Goal: Information Seeking & Learning: Learn about a topic

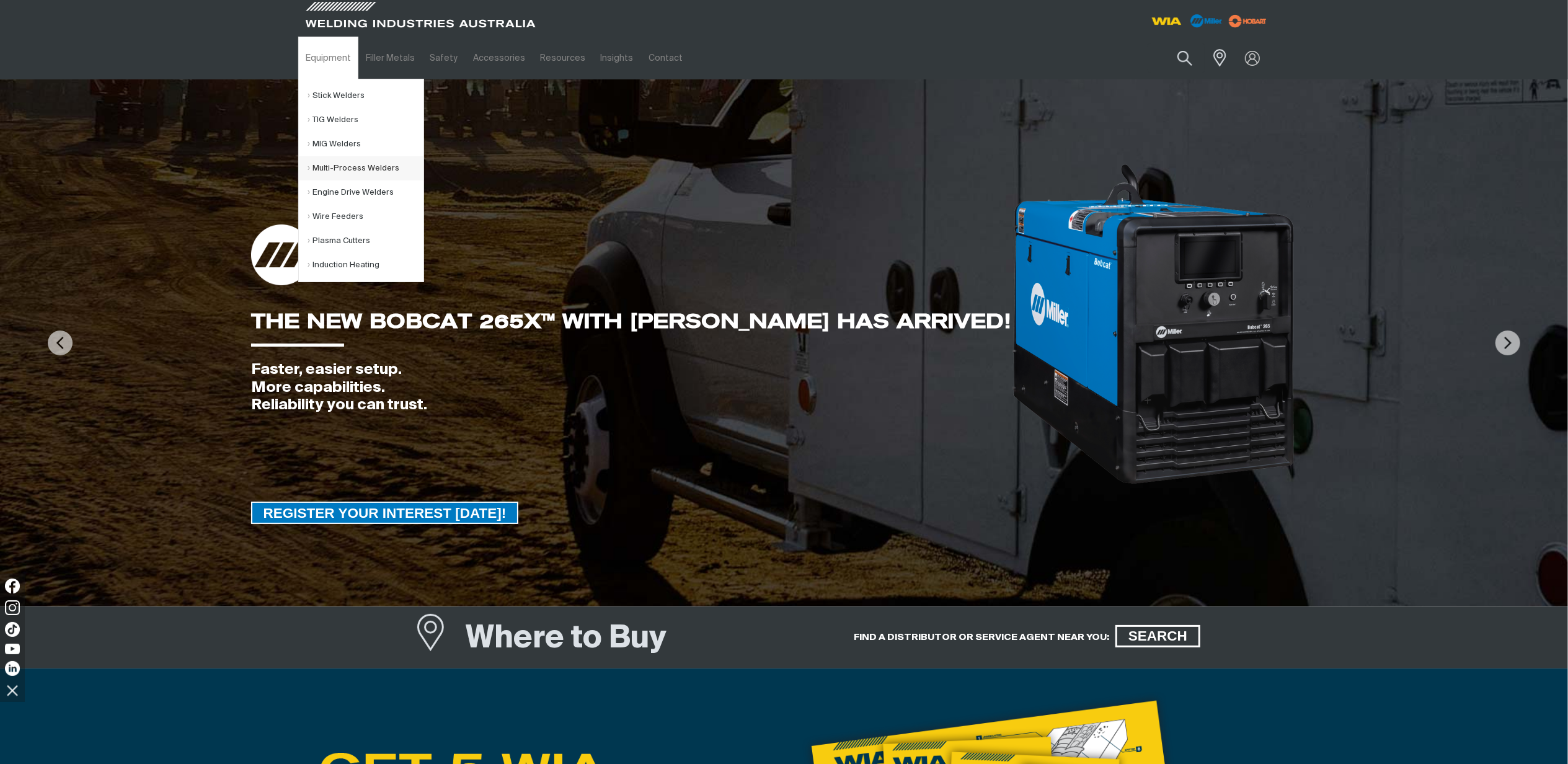
click at [334, 162] on link "Multi-Process Welders" at bounding box center [366, 168] width 116 height 24
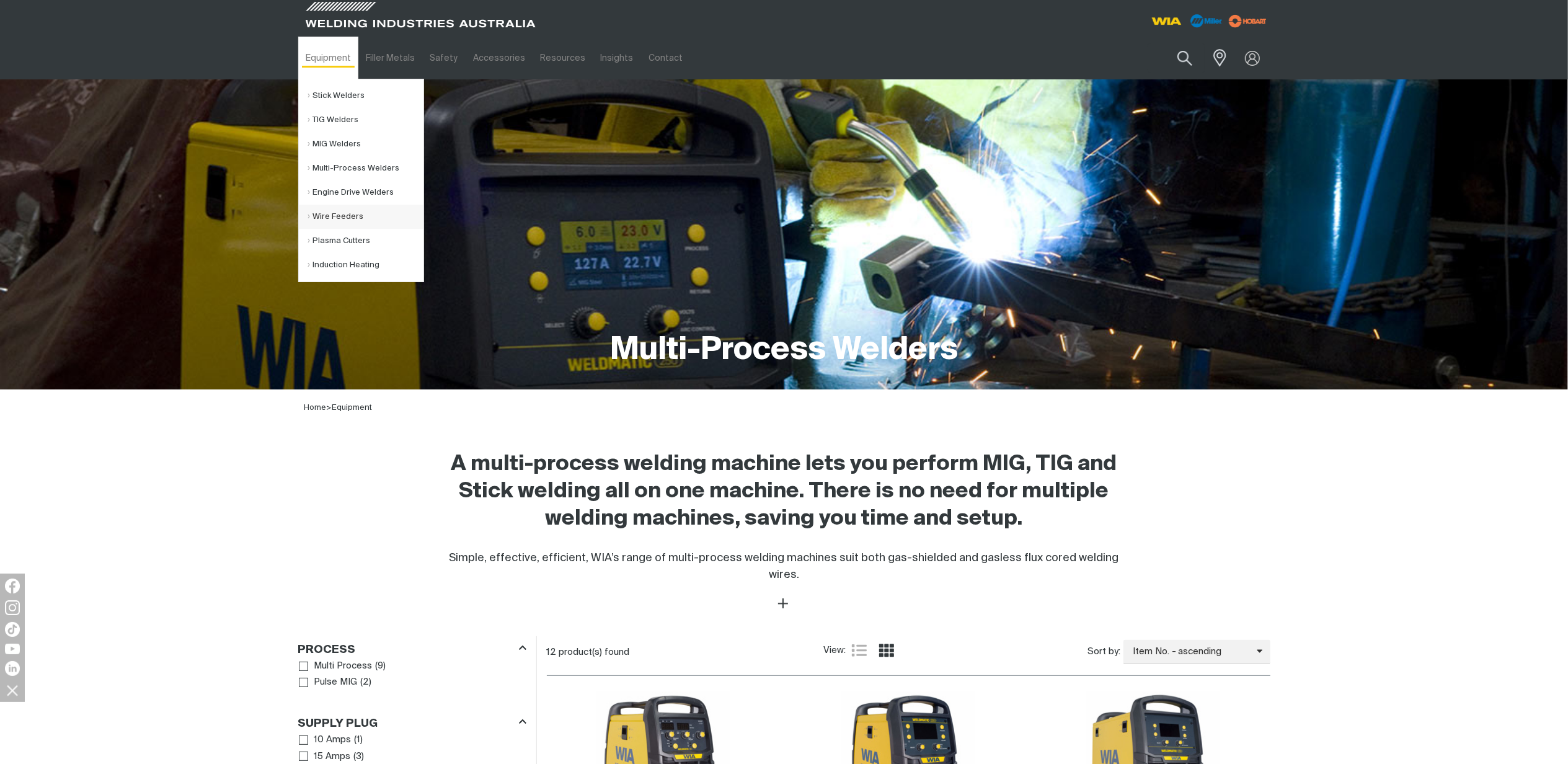
click at [341, 212] on link "Wire Feeders" at bounding box center [366, 216] width 116 height 24
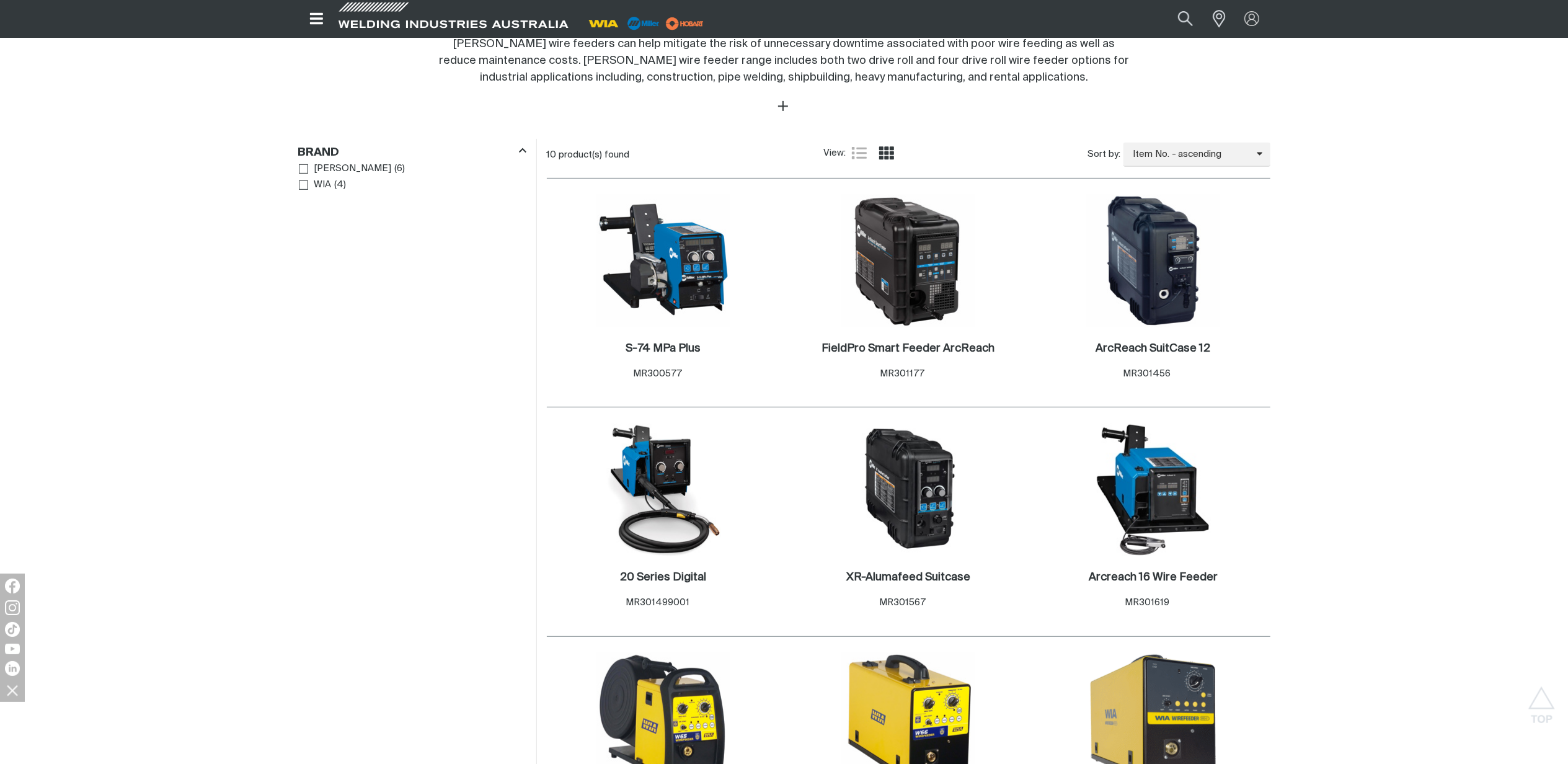
scroll to position [496, 0]
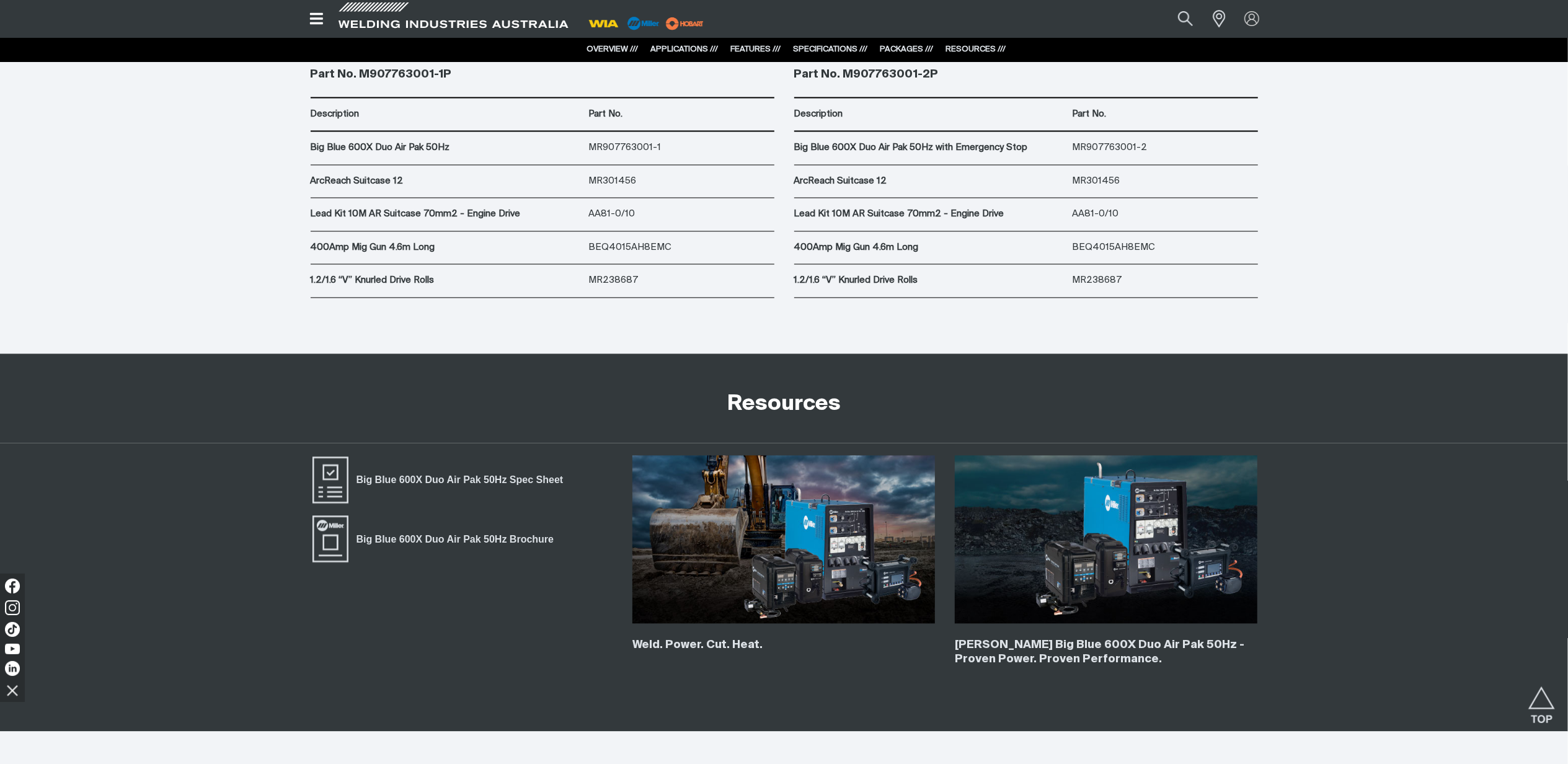
scroll to position [7114, 0]
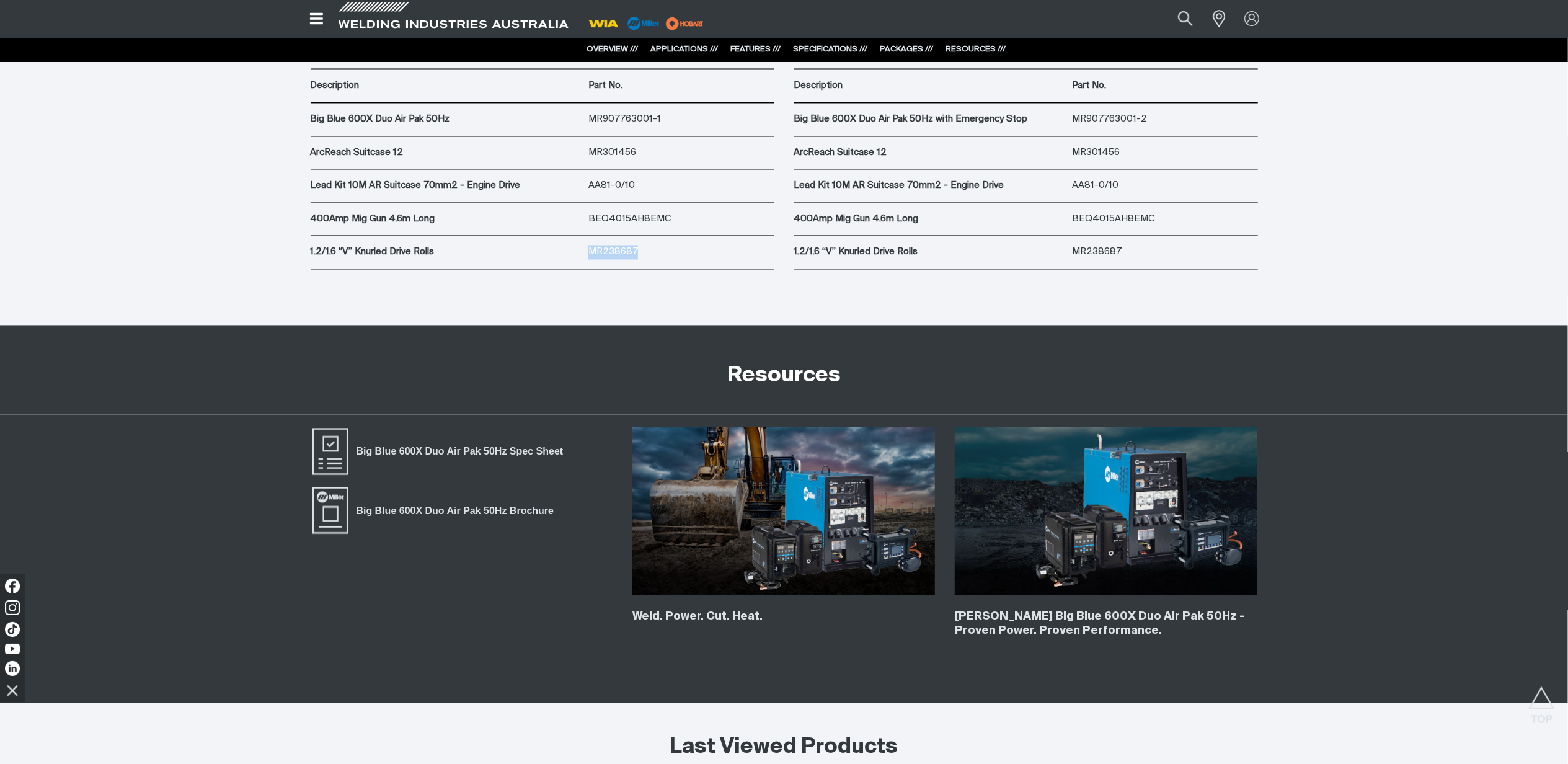
drag, startPoint x: 637, startPoint y: 257, endPoint x: 589, endPoint y: 254, distance: 48.1
click at [589, 254] on p "MR238687" at bounding box center [682, 252] width 185 height 14
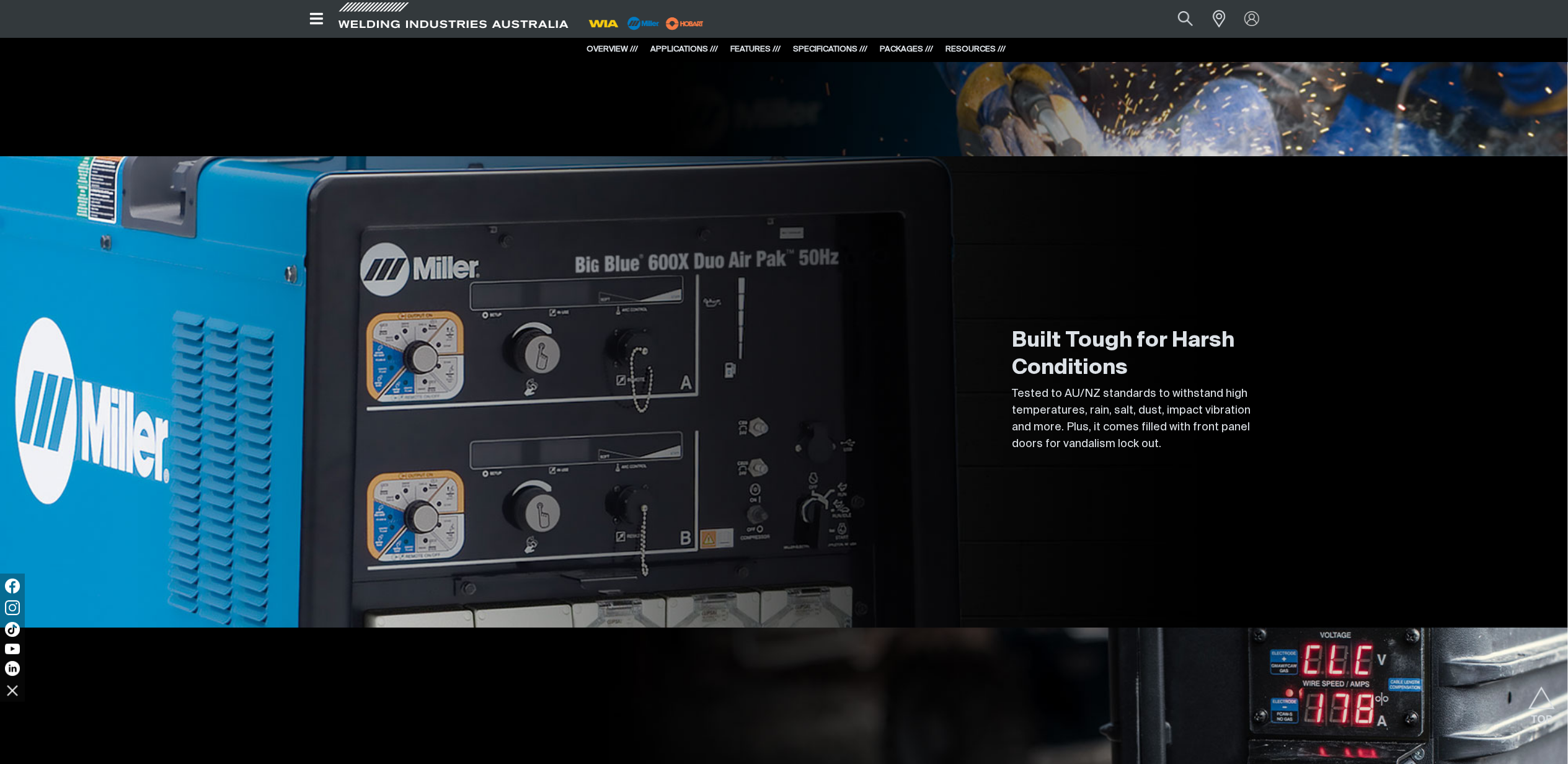
scroll to position [3805, 0]
